Goal: Book appointment/travel/reservation

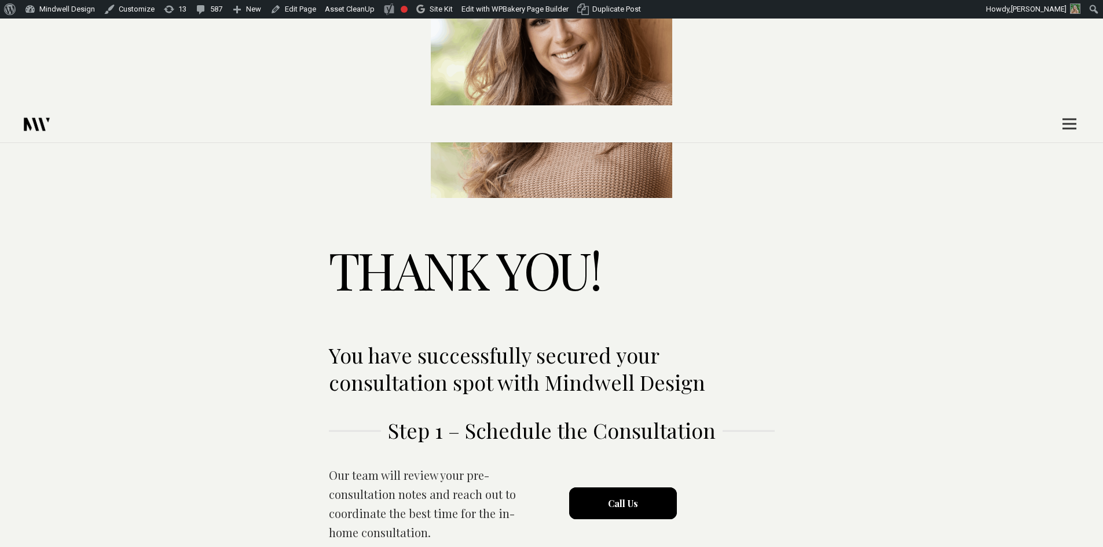
scroll to position [289, 0]
